Goal: Information Seeking & Learning: Learn about a topic

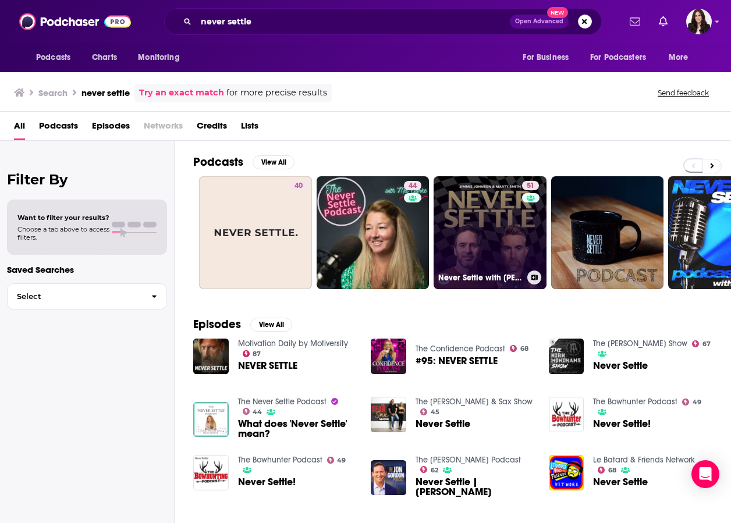
click at [493, 216] on link "51 Never Settle with Jimmie Johnson and Marty Smith" at bounding box center [489, 232] width 113 height 113
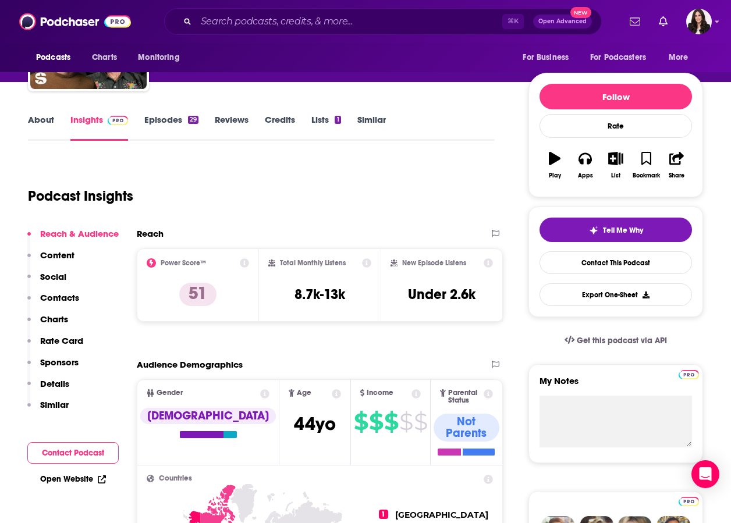
scroll to position [125, 0]
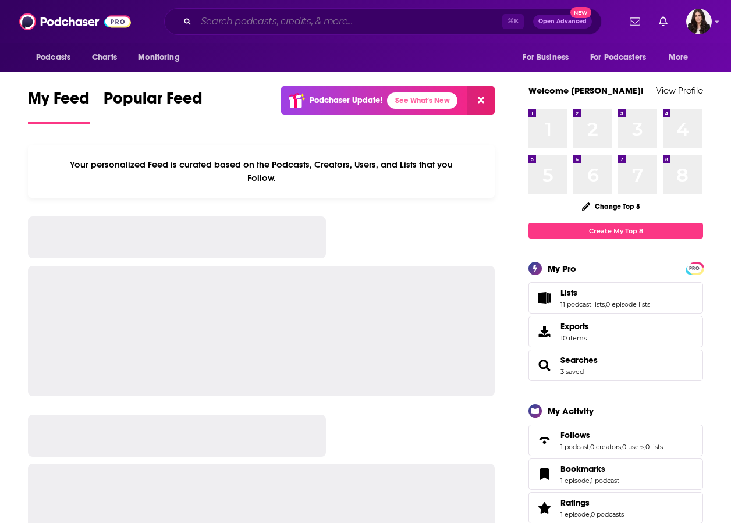
click at [383, 20] on input "Search podcasts, credits, & more..." at bounding box center [349, 21] width 306 height 19
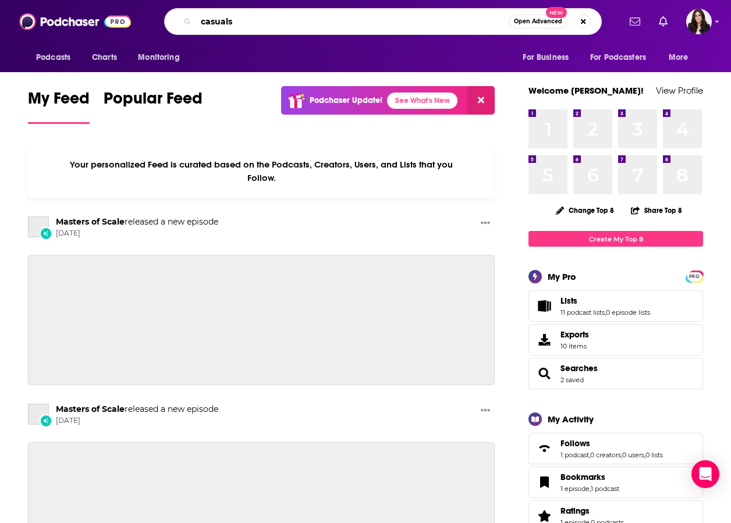
type input "casuals"
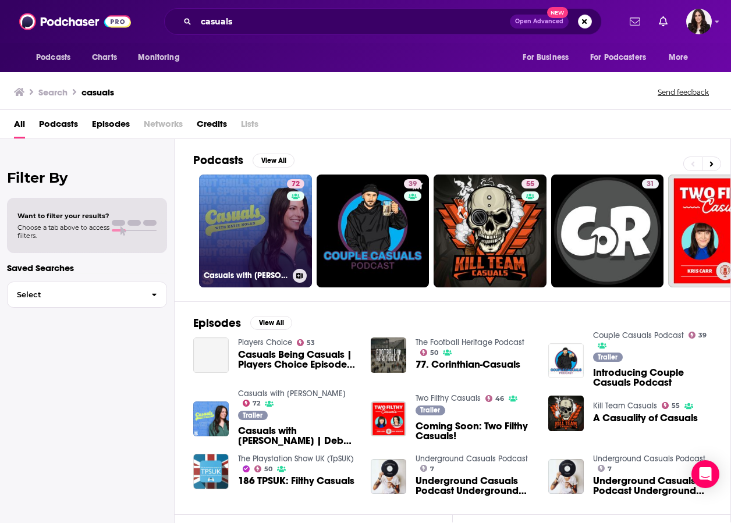
click at [246, 231] on link "72 Casuals with [PERSON_NAME]" at bounding box center [255, 231] width 113 height 113
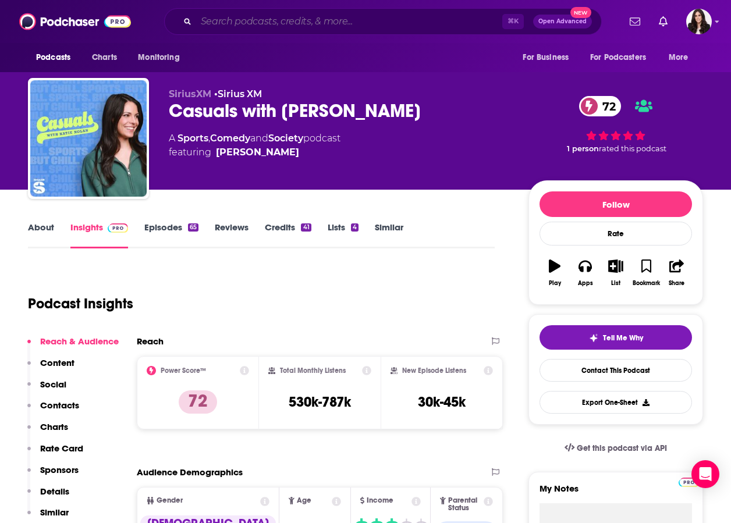
click at [306, 16] on input "Search podcasts, credits, & more..." at bounding box center [349, 21] width 306 height 19
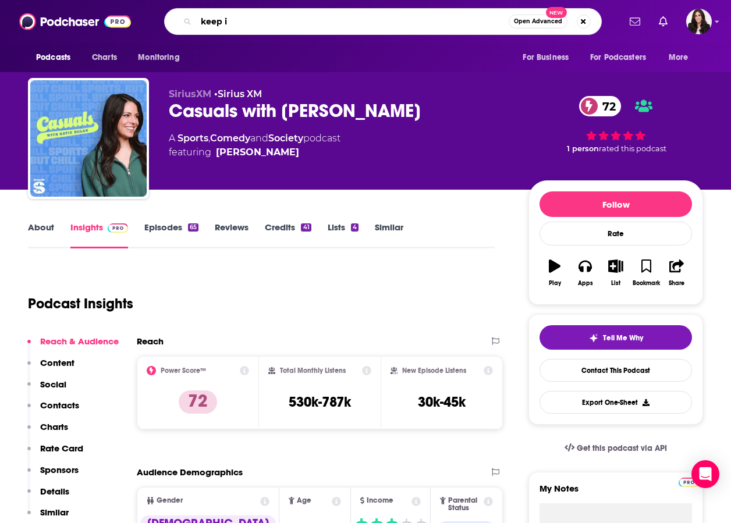
type input "keep it"
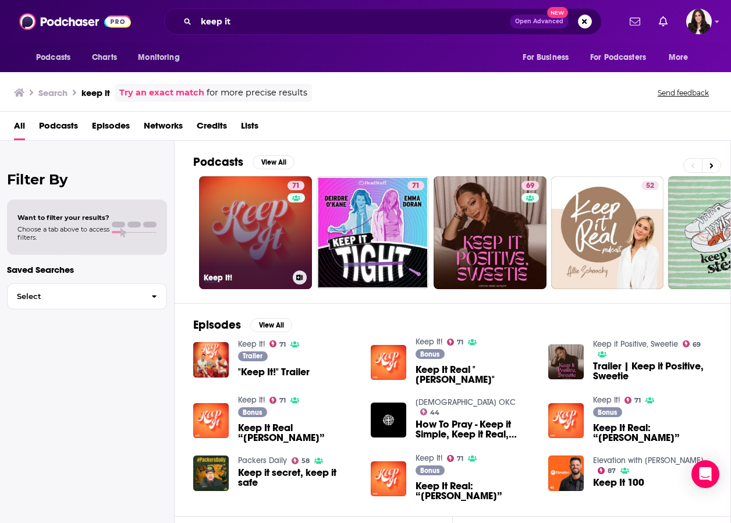
click at [252, 212] on link "71 Keep It!" at bounding box center [255, 232] width 113 height 113
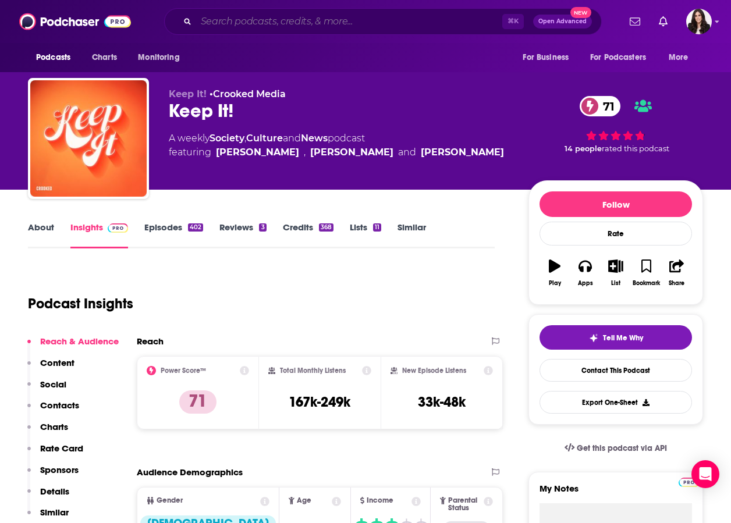
click at [296, 21] on input "Search podcasts, credits, & more..." at bounding box center [349, 21] width 306 height 19
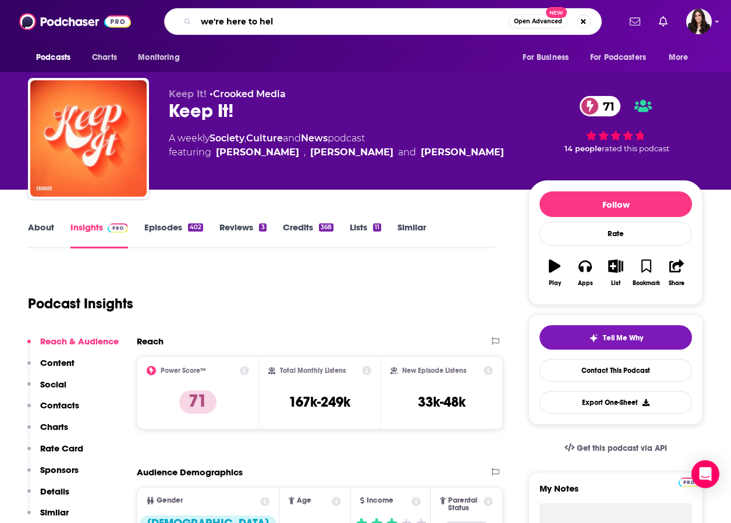
type input "we're here to help"
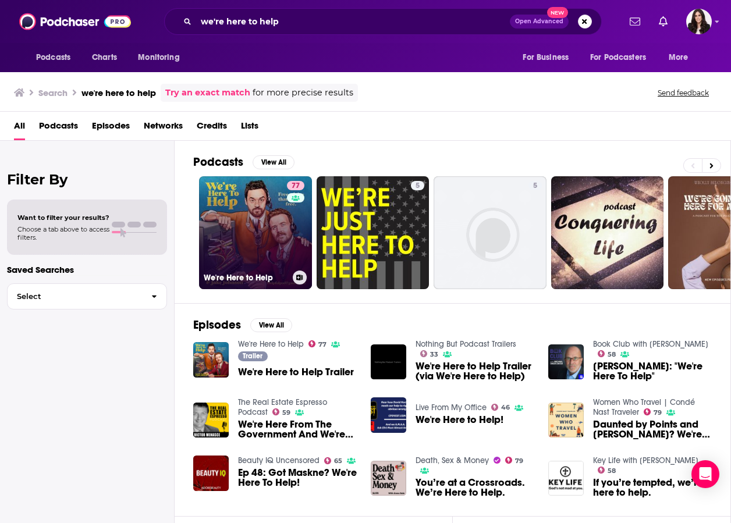
click at [234, 216] on link "77 We're Here to Help" at bounding box center [255, 232] width 113 height 113
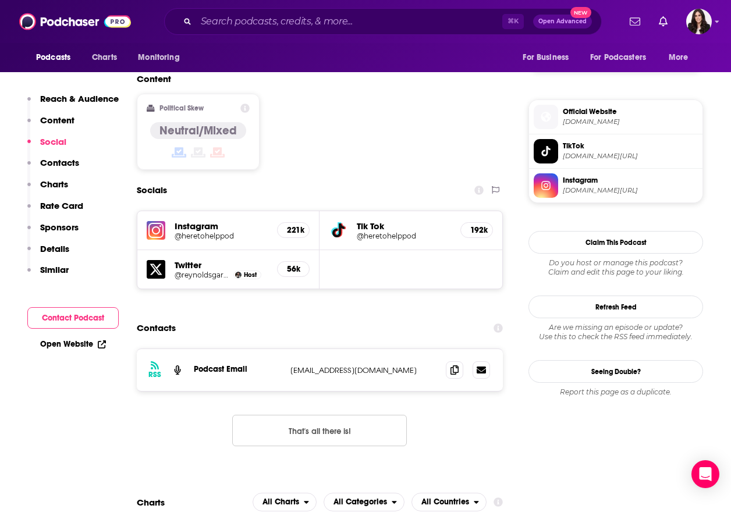
scroll to position [889, 0]
